Goal: Task Accomplishment & Management: Use online tool/utility

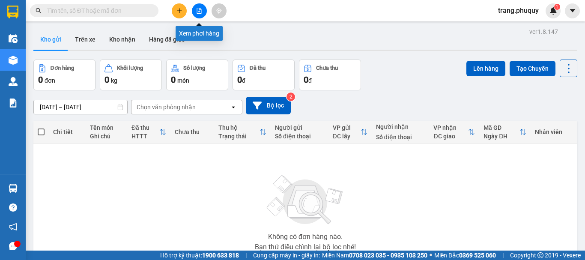
click at [200, 10] on icon "file-add" at bounding box center [199, 11] width 6 height 6
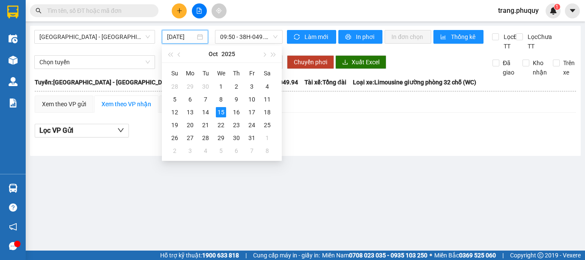
click at [185, 40] on input "[DATE]" at bounding box center [181, 36] width 28 height 9
click at [206, 112] on div "14" at bounding box center [205, 112] width 10 height 10
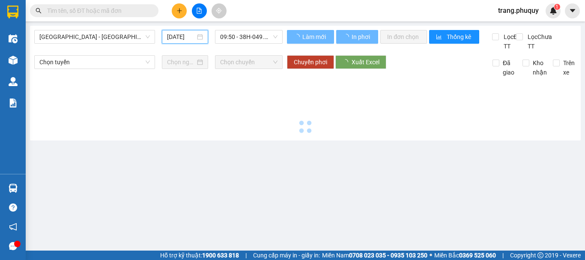
type input "[DATE]"
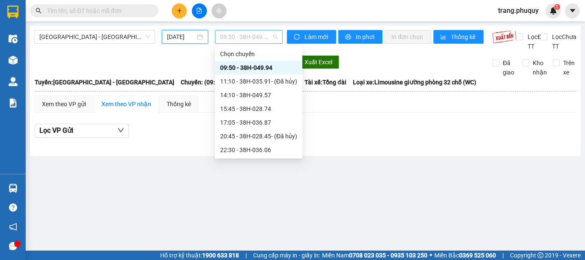
click at [229, 34] on span "09:50 - 38H-049.94" at bounding box center [248, 36] width 57 height 13
click at [248, 125] on div "17:05 - 38H-036.87" at bounding box center [258, 122] width 77 height 9
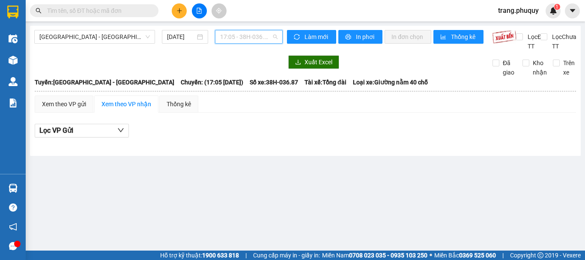
click at [247, 37] on span "17:05 - 38H-036.87" at bounding box center [248, 36] width 57 height 13
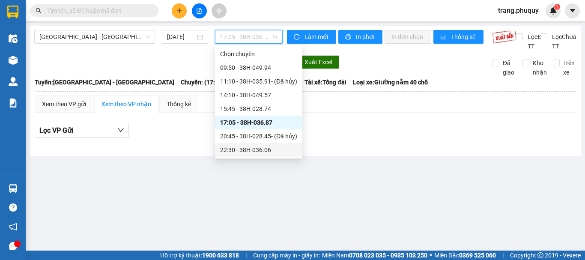
click at [243, 147] on div "22:30 - 38H-036.06" at bounding box center [258, 149] width 77 height 9
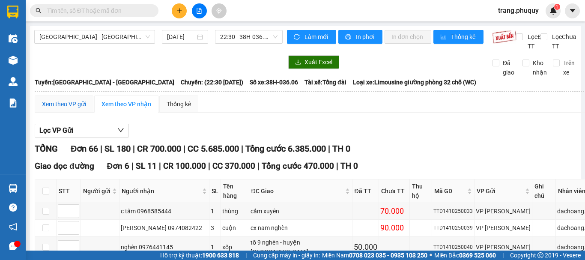
click at [78, 109] on div "Xem theo VP gửi" at bounding box center [64, 103] width 44 height 9
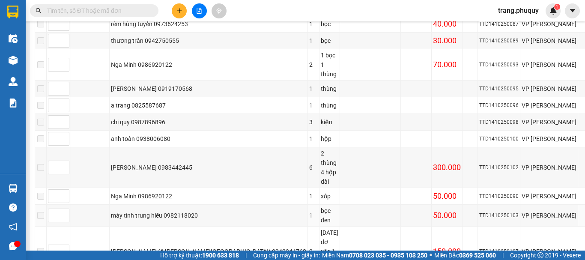
scroll to position [1123, 0]
